Goal: Task Accomplishment & Management: Complete application form

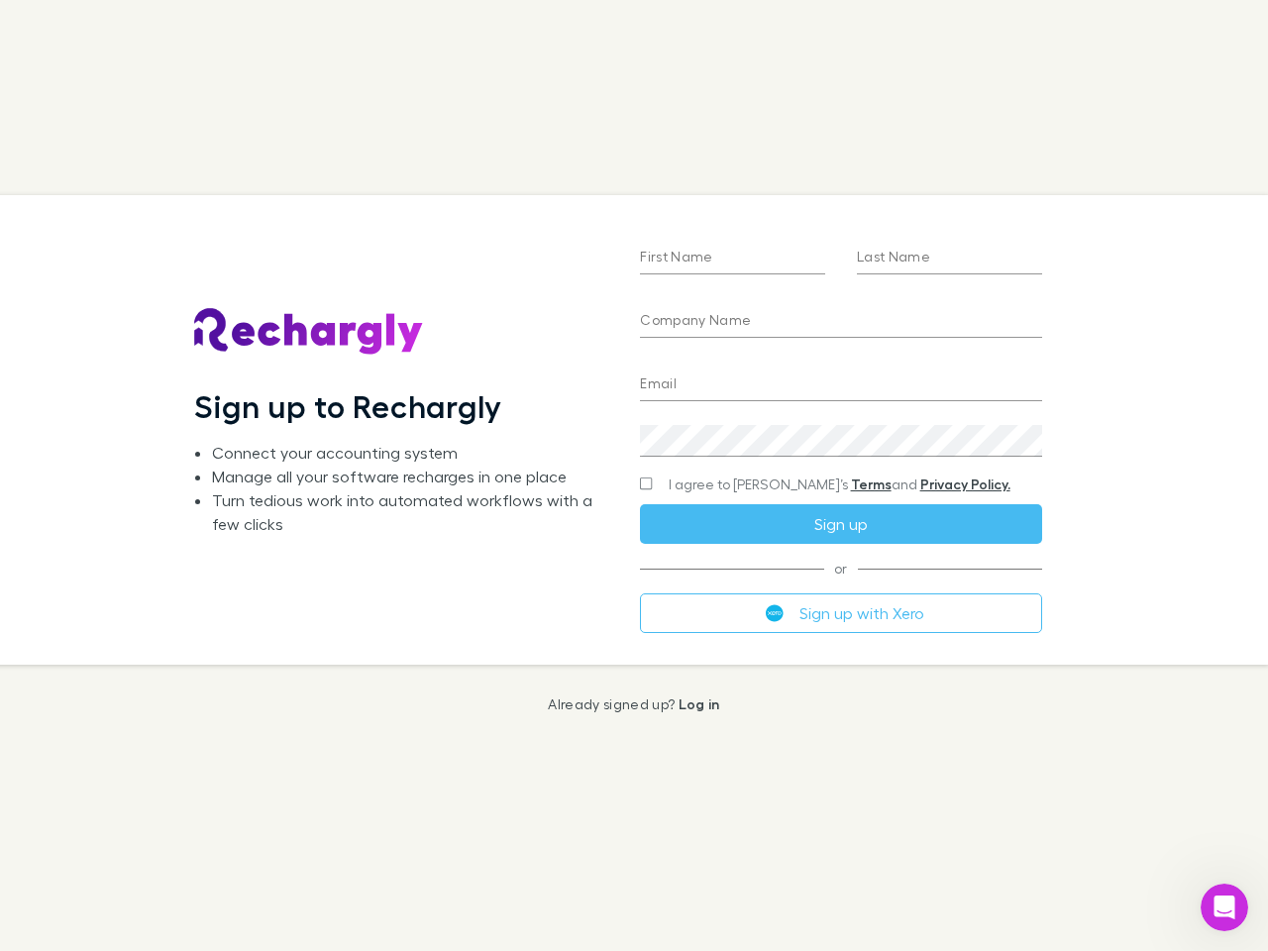
click at [634, 476] on div "First Name Last Name Company Name Email Create a password I agree to Rechargly’…" at bounding box center [840, 429] width 433 height 469
click at [732, 259] on input "First Name" at bounding box center [732, 259] width 185 height 32
click at [949, 259] on input "Last Name" at bounding box center [949, 259] width 185 height 32
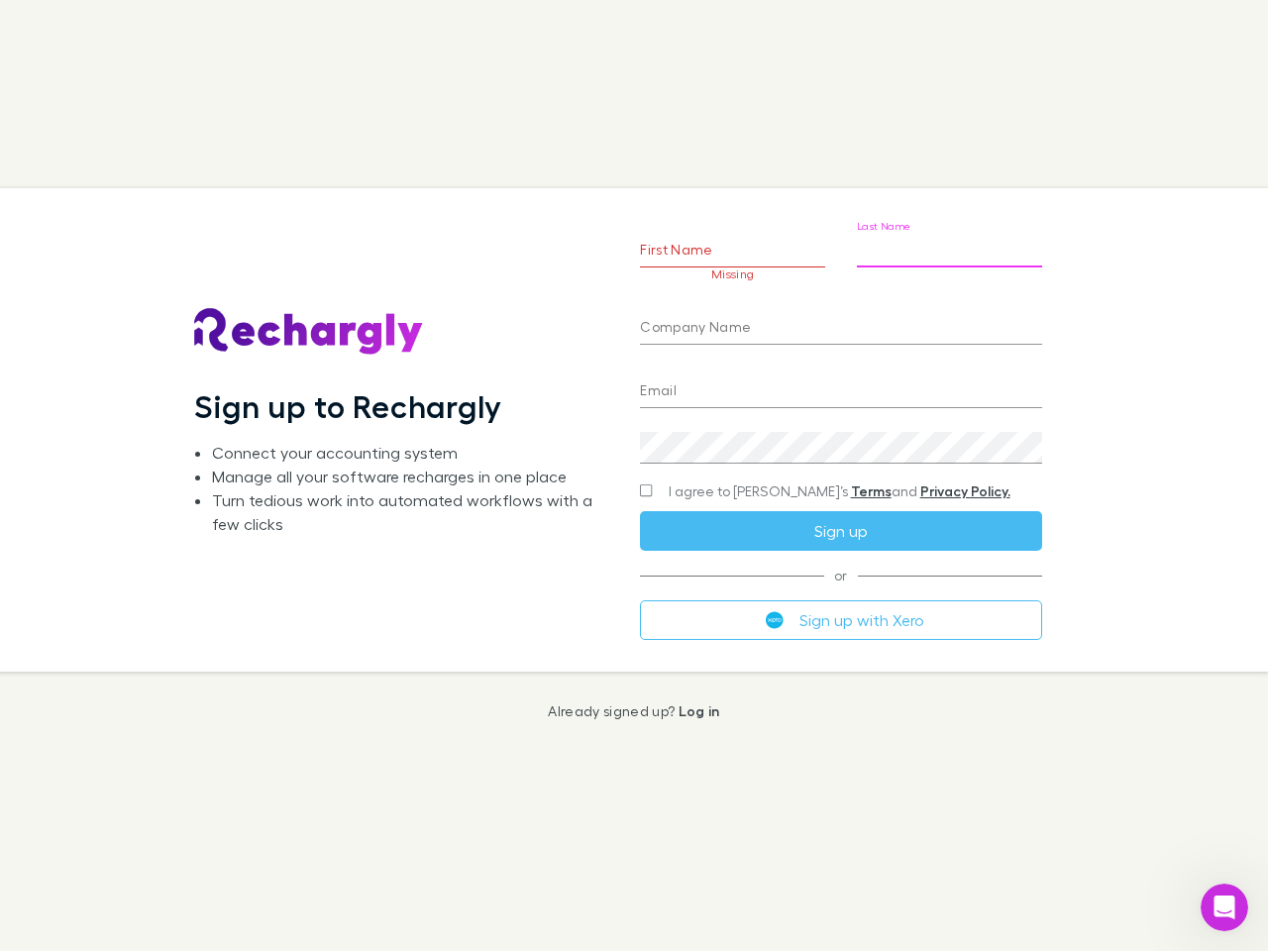
click at [840, 322] on input "Company Name" at bounding box center [840, 329] width 401 height 32
click at [840, 385] on input "Email" at bounding box center [840, 392] width 401 height 32
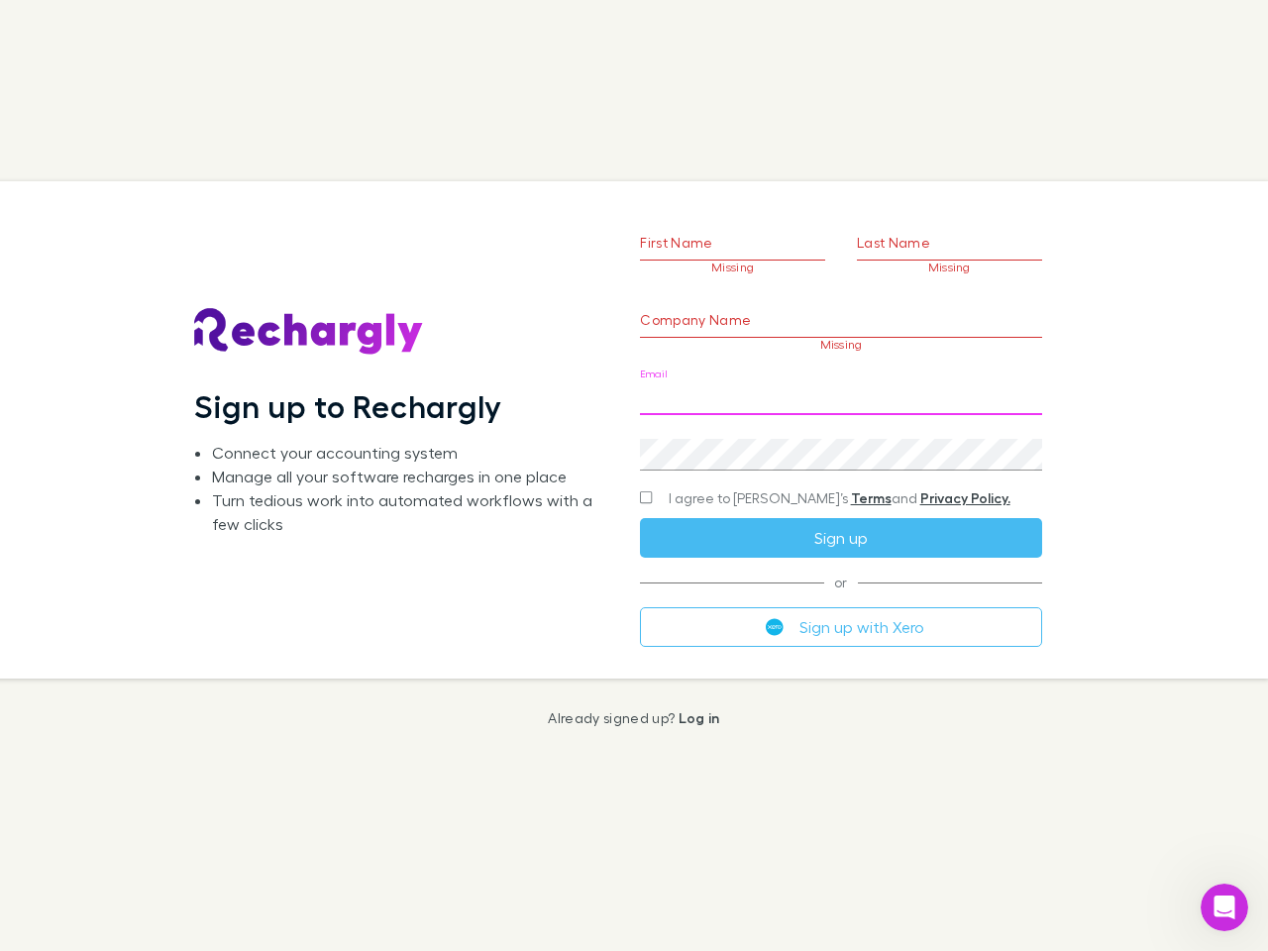
click at [840, 441] on div "Create a password" at bounding box center [840, 447] width 401 height 48
